Goal: Find contact information: Find contact information

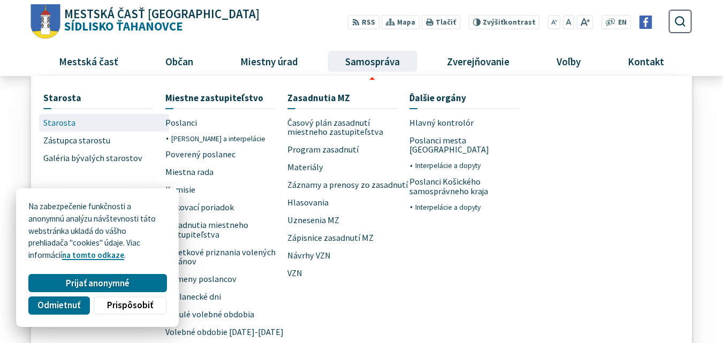
click at [65, 122] on span "Starosta" at bounding box center [59, 123] width 32 height 18
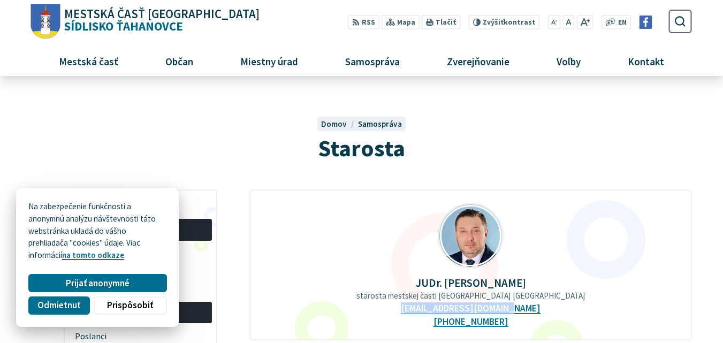
drag, startPoint x: 528, startPoint y: 308, endPoint x: 419, endPoint y: 314, distance: 109.4
click at [419, 314] on div "JUDr. [PERSON_NAME] starosta mestskej časti [GEOGRAPHIC_DATA] Ťahanovce [EMAIL_…" at bounding box center [471, 265] width 442 height 151
copy link "[EMAIL_ADDRESS][DOMAIN_NAME]"
